Goal: Use online tool/utility: Utilize a website feature to perform a specific function

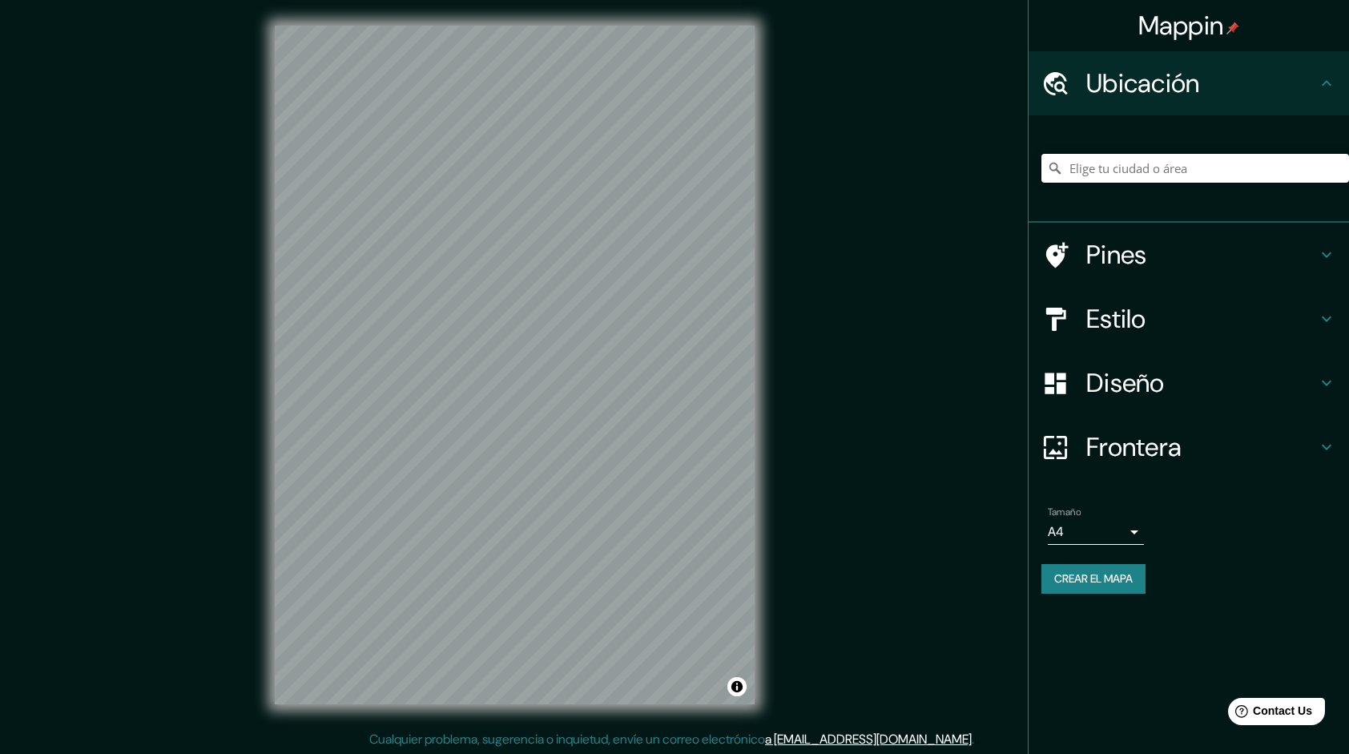
click at [1102, 166] on input "Elige tu ciudad o área" at bounding box center [1196, 168] width 308 height 29
paste input "6PGJ+WPF, Iquitos 16006"
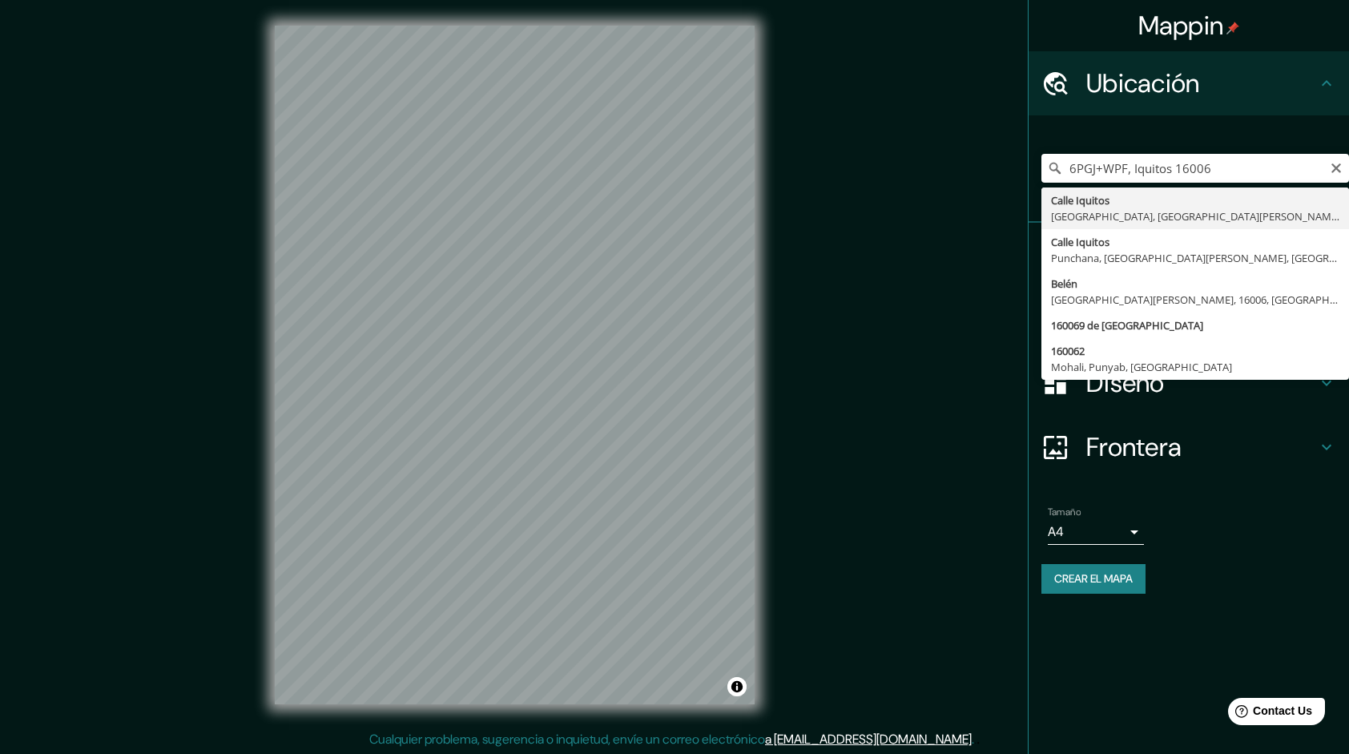
type input "[GEOGRAPHIC_DATA], [GEOGRAPHIC_DATA], [GEOGRAPHIC_DATA][PERSON_NAME], [GEOGRAPH…"
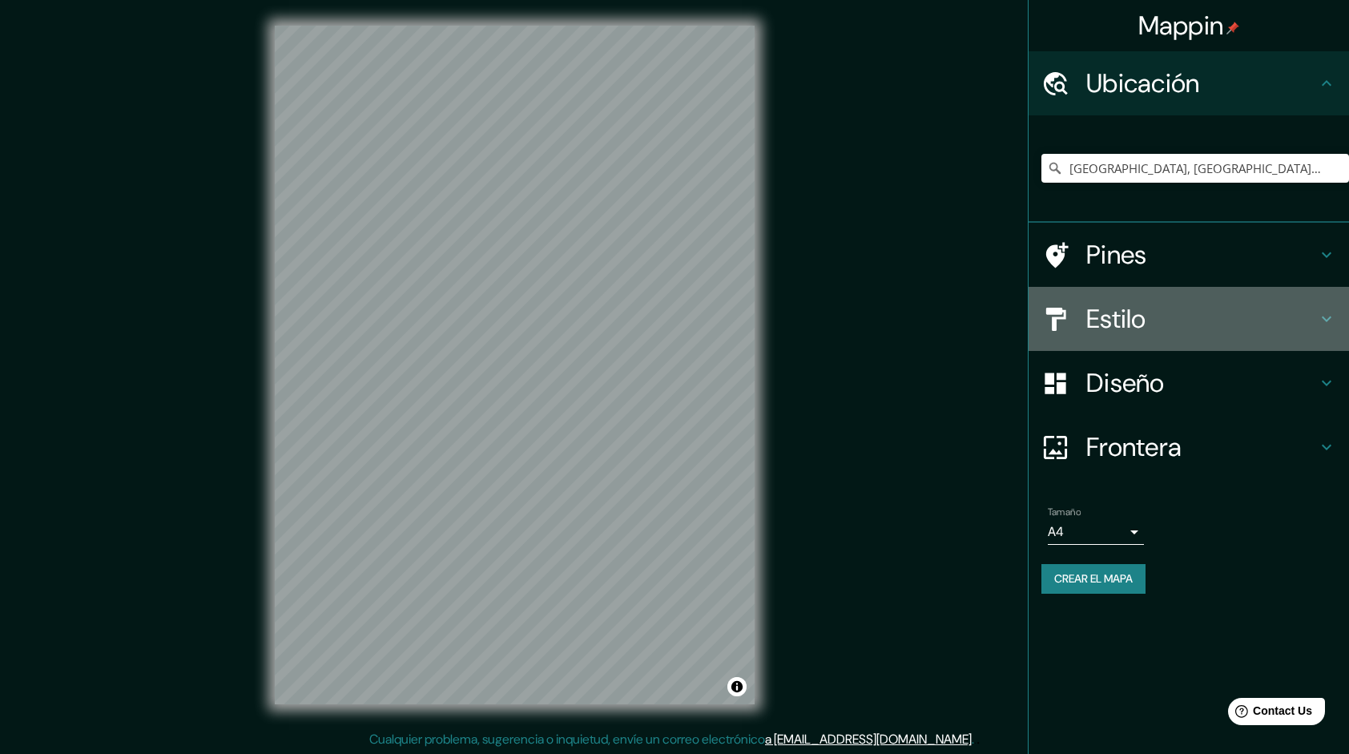
click at [1320, 333] on div "Estilo" at bounding box center [1189, 319] width 320 height 64
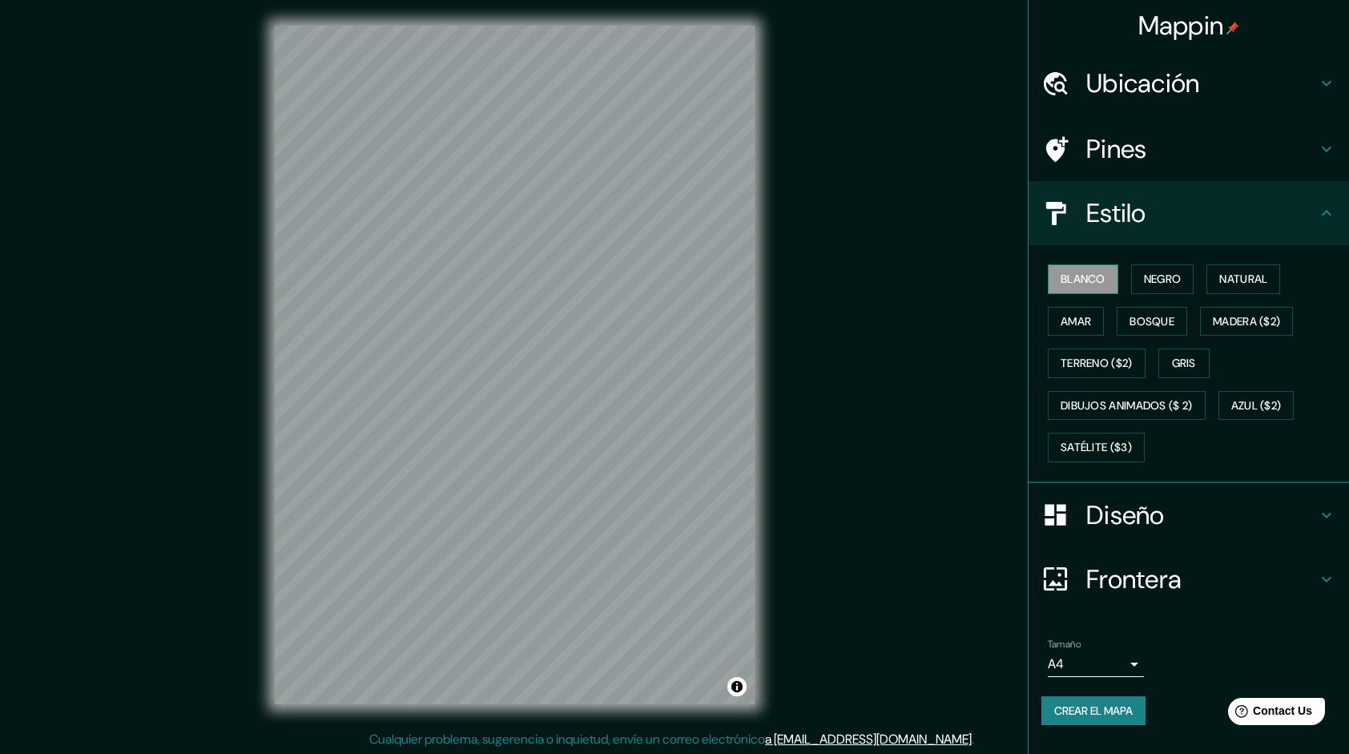
click at [1075, 277] on font "Blanco" at bounding box center [1083, 279] width 45 height 20
click at [1058, 274] on button "Blanco" at bounding box center [1083, 279] width 71 height 30
click at [1131, 281] on div "Blanco Negro Natural [PERSON_NAME] ($2) Terreno ($2) Gris Dibujos animados ($ 2…" at bounding box center [1196, 363] width 308 height 211
click at [1151, 280] on font "Negro" at bounding box center [1163, 279] width 38 height 20
click at [1091, 272] on font "Blanco" at bounding box center [1083, 279] width 45 height 20
